Goal: Task Accomplishment & Management: Complete application form

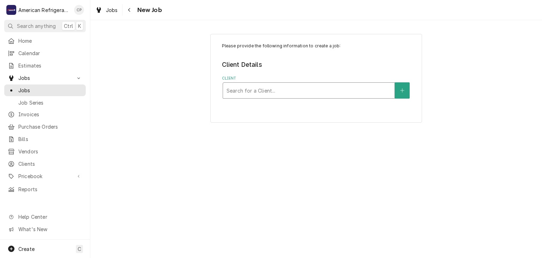
click at [277, 92] on div "Client" at bounding box center [309, 90] width 165 height 13
type input "Freddy"
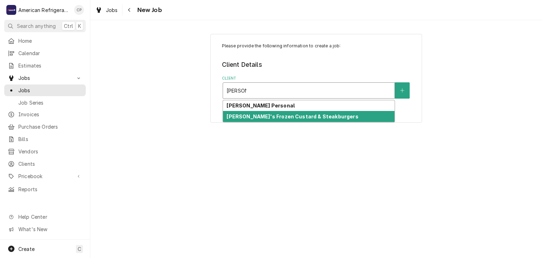
click at [273, 117] on strong "[PERSON_NAME]'s Frozen Custard & Steakburgers" at bounding box center [293, 116] width 132 height 6
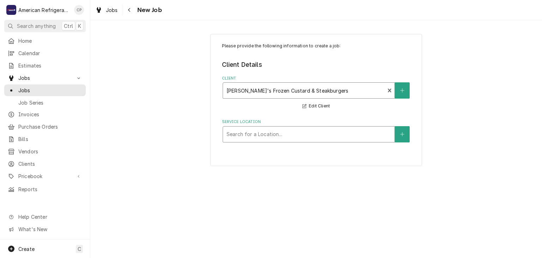
click at [253, 137] on div "Service Location" at bounding box center [309, 134] width 165 height 13
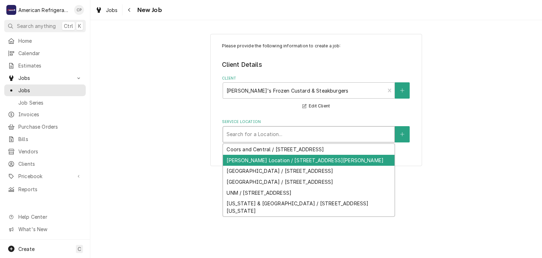
click at [256, 159] on div "Corrales Location / 10701 Corrales Rd, Albuquerque, NM 87114" at bounding box center [309, 160] width 172 height 11
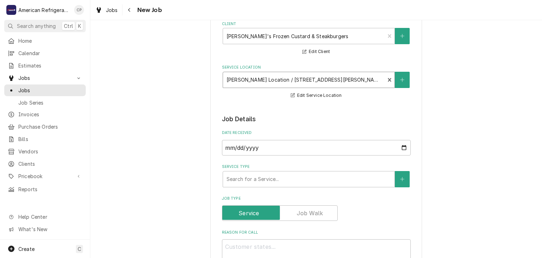
scroll to position [55, 0]
click at [262, 183] on div "Service Type" at bounding box center [309, 178] width 165 height 13
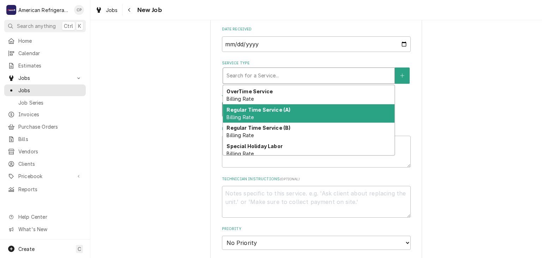
scroll to position [40, 0]
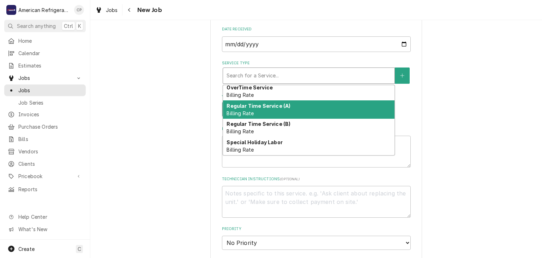
click at [282, 111] on div "Regular Time Service (A) Billing Rate" at bounding box center [309, 109] width 172 height 18
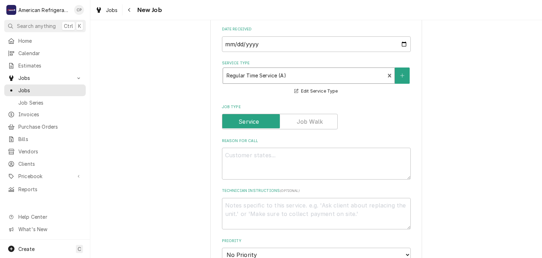
type textarea "x"
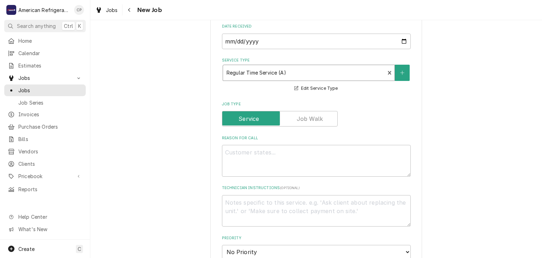
scroll to position [161, 0]
click at [270, 167] on textarea "Reason For Call" at bounding box center [316, 160] width 189 height 32
type textarea "L"
type textarea "x"
type textarea "Lo"
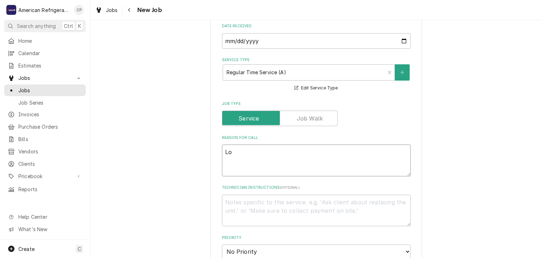
type textarea "x"
type textarea "Low"
type textarea "x"
type textarea "Lower"
type textarea "x"
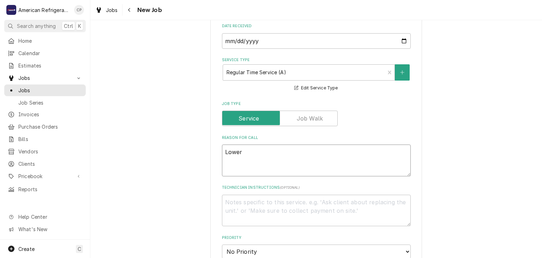
type textarea "Lower"
type textarea "x"
type textarea "Lower h"
type textarea "x"
type textarea "Lower ha"
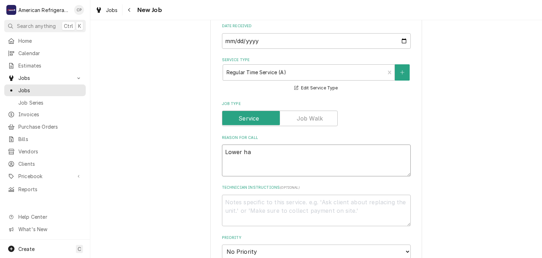
type textarea "x"
type textarea "Lower hal"
type textarea "x"
type textarea "Lower half"
type textarea "x"
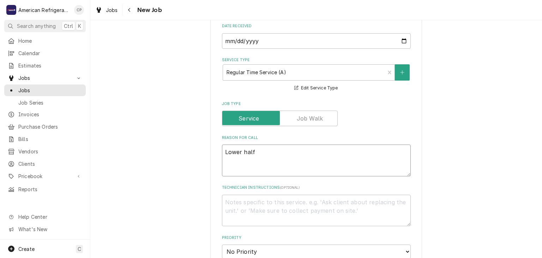
type textarea "Lower half o"
type textarea "x"
type textarea "Lower half of"
type textarea "x"
type textarea "Lower half of l"
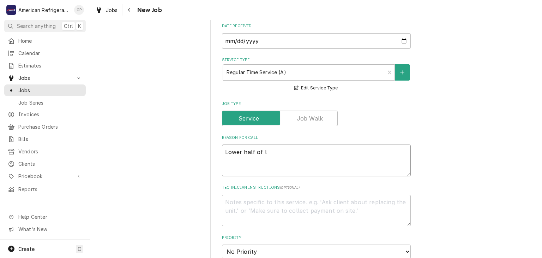
type textarea "x"
type textarea "Lower half of lo"
type textarea "x"
type textarea "Lower half of lob"
type textarea "x"
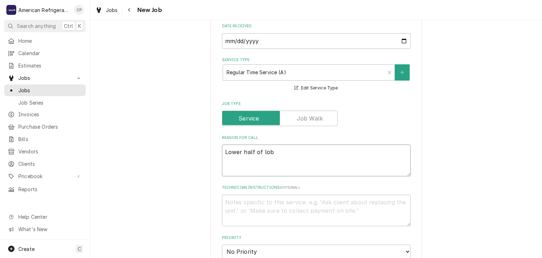
type textarea "Lower half of lobb"
type textarea "x"
type textarea "Lower half of lobby"
type textarea "x"
type textarea "Lower half of lobby"
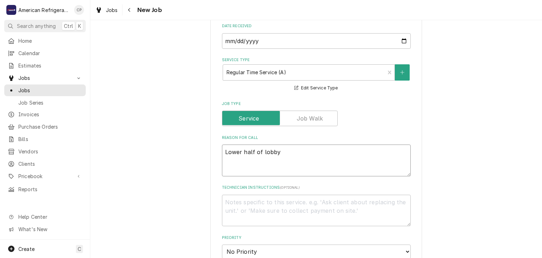
type textarea "x"
type textarea "Lower half of lobby a"
type textarea "x"
type textarea "Lower half of lobby a/"
type textarea "x"
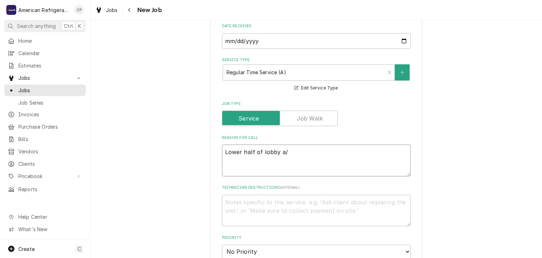
type textarea "Lower half of lobby a/c"
type textarea "x"
type textarea "Lower half of lobby a/c"
type textarea "x"
type textarea "Lower half of lobby a/c w"
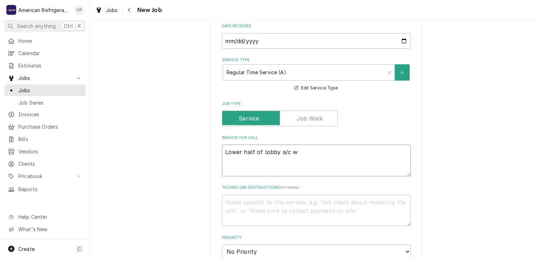
type textarea "x"
type textarea "Lower half of lobby a/c wa"
type textarea "x"
type textarea "Lower half of lobby a/c wai"
type textarea "x"
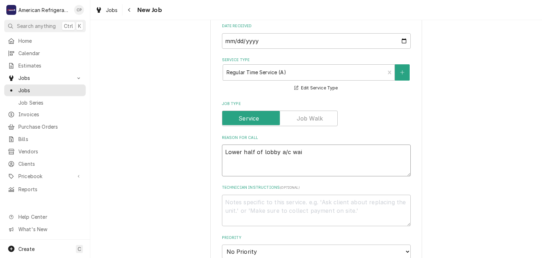
type textarea "Lower half of lobby a/c wa"
type textarea "x"
type textarea "Lower half of lobby a/c was"
type textarea "x"
type textarea "Lower half of lobby a/c was ic"
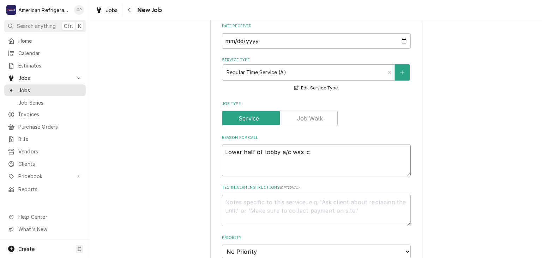
type textarea "x"
type textarea "Lower half of lobby a/c was ice"
type textarea "x"
type textarea "Lower half of lobby a/c was iced"
type textarea "x"
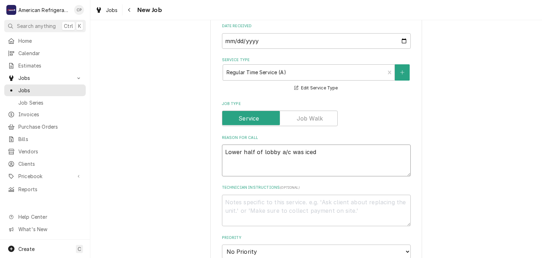
type textarea "Lower half of lobby a/c was iced u"
type textarea "x"
type textarea "Lower half of lobby a/c was iced up"
type textarea "x"
type textarea "Lower half of lobby a/c was iced up"
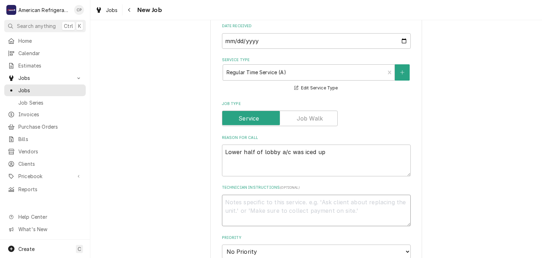
type textarea "D"
type textarea "x"
type textarea "Di"
type textarea "x"
type textarea "Dia"
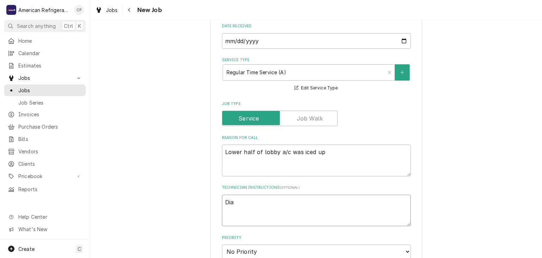
type textarea "x"
type textarea "Diagn"
type textarea "x"
type textarea "Diagnos"
type textarea "x"
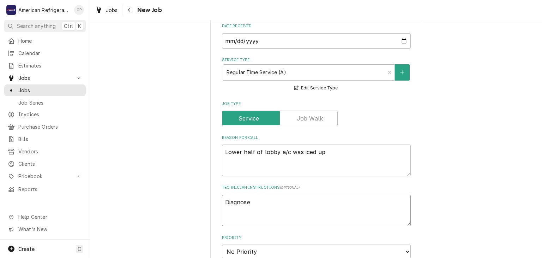
type textarea "Diagnose"
type textarea "x"
type textarea "Diagnose &"
type textarea "x"
type textarea "Diagnose &"
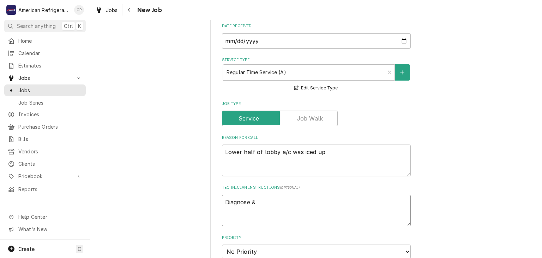
type textarea "x"
type textarea "Diagnose & ca"
type textarea "x"
type textarea "Diagnose & cal"
type textarea "x"
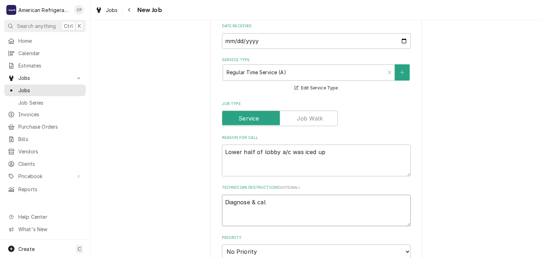
type textarea "Diagnose & call"
type textarea "x"
type textarea "Diagnose & call"
type textarea "x"
type textarea "Diagnose & call gl"
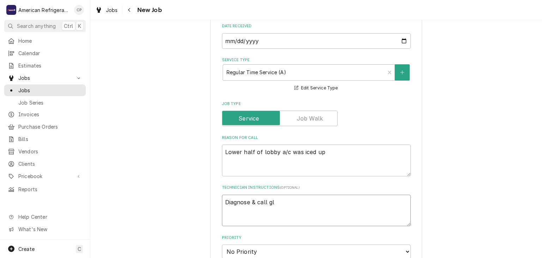
type textarea "x"
type textarea "Diagnose & call glen"
type textarea "x"
type textarea "Diagnose & call glenn"
type textarea "x"
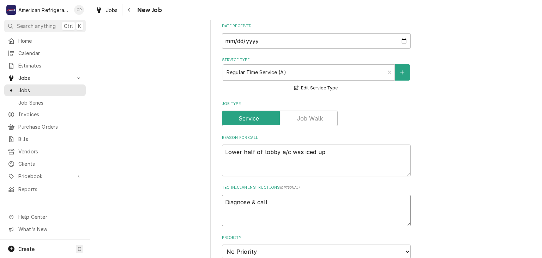
type textarea "Diagnose & call Glenn"
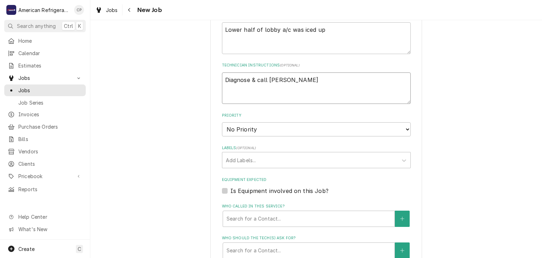
scroll to position [283, 0]
type textarea "x"
type textarea "Diagnose & call Glen"
type textarea "x"
type textarea "Diagnose & call Gle"
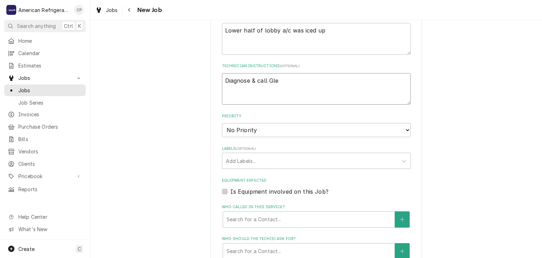
type textarea "x"
type textarea "Diagnose & call Gl"
type textarea "x"
type textarea "Diagnose & call G"
type textarea "x"
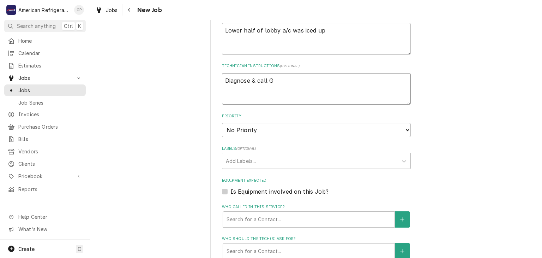
type textarea "Diagnose & call"
type textarea "x"
type textarea "Diagnose & call"
type textarea "x"
type textarea "Diagnose & call G"
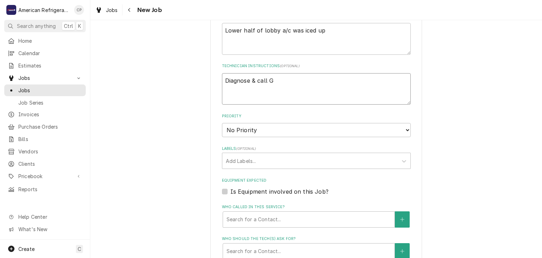
type textarea "x"
type textarea "Diagnose & call Gl"
type textarea "x"
type textarea "Diagnose & call Gle"
type textarea "x"
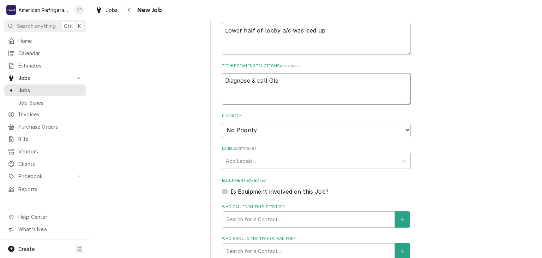
type textarea "Diagnose & call Glen"
type textarea "x"
type textarea "Diagnose & call Glenn"
type textarea "x"
type textarea "Diagnose & call Glenn"
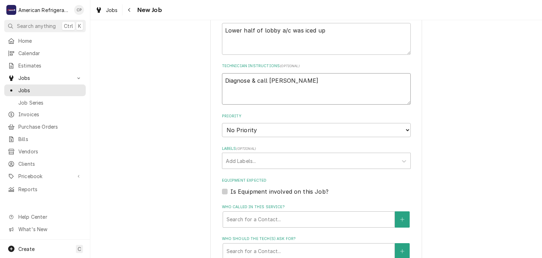
type textarea "x"
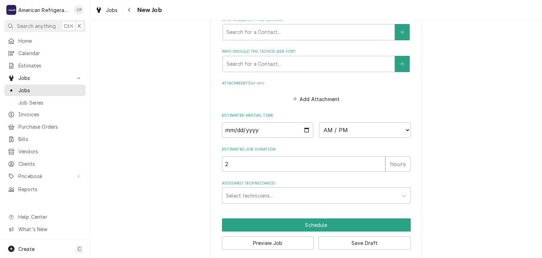
scroll to position [470, 0]
type textarea "Diagnose & call Glenn"
click at [305, 127] on input "Date" at bounding box center [268, 130] width 92 height 16
type textarea "x"
type input "2025-09-11"
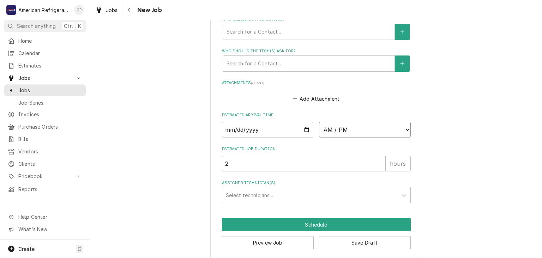
type textarea "x"
click at [363, 126] on select "AM / PM 6:00 AM 6:15 AM 6:30 AM 6:45 AM 7:00 AM 7:15 AM 7:30 AM 7:45 AM 8:00 AM…" at bounding box center [365, 130] width 92 height 16
select select "15:45:00"
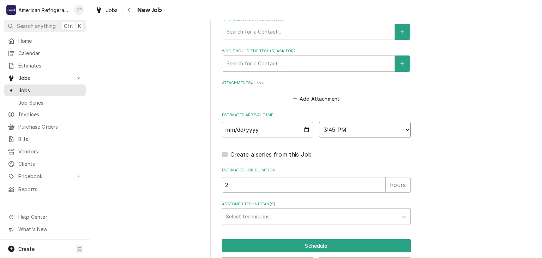
scroll to position [482, 0]
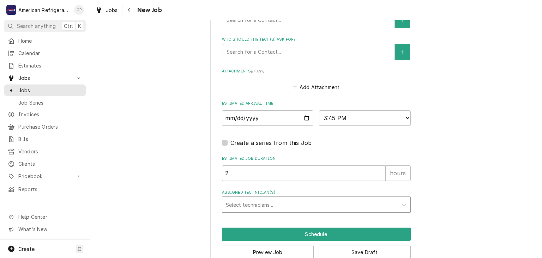
click at [278, 206] on div "Assigned Technician(s)" at bounding box center [310, 204] width 168 height 13
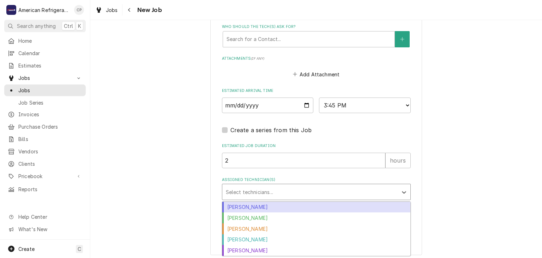
scroll to position [496, 0]
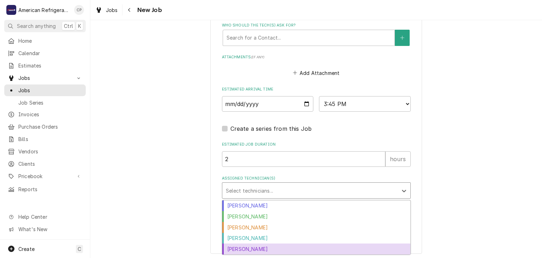
click at [275, 243] on div "Richard Wirick" at bounding box center [316, 248] width 188 height 11
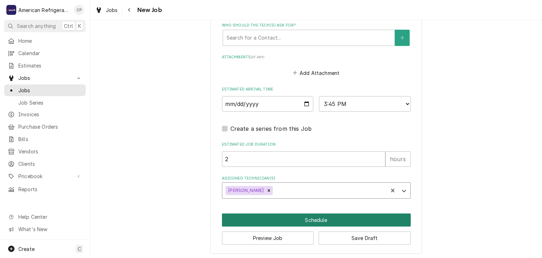
click at [274, 216] on button "Schedule" at bounding box center [316, 219] width 189 height 13
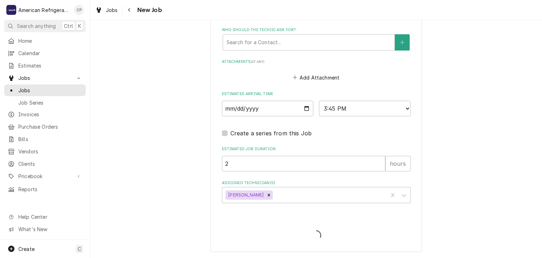
scroll to position [489, 0]
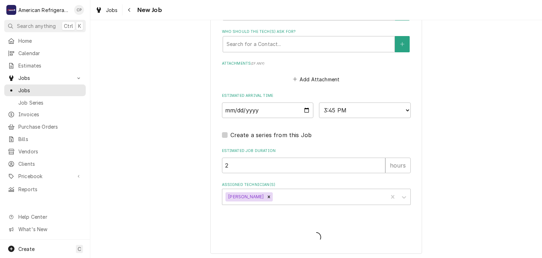
type textarea "x"
